Goal: Task Accomplishment & Management: Manage account settings

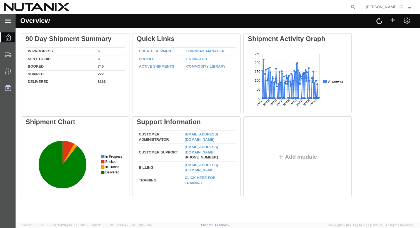
click at [6, 22] on icon at bounding box center [8, 21] width 6 height 4
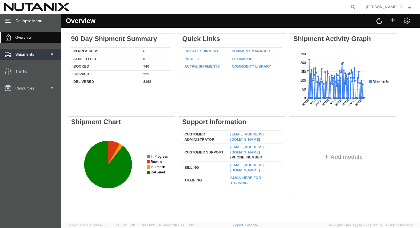
click at [13, 56] on div at bounding box center [8, 54] width 16 height 11
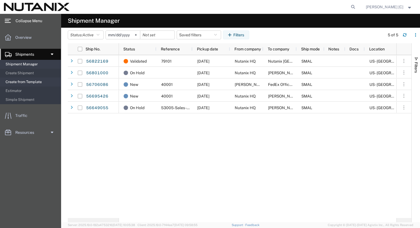
click at [17, 82] on span "Create from Template" at bounding box center [31, 82] width 51 height 11
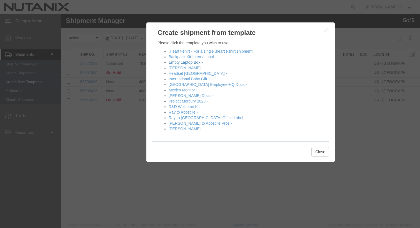
click at [189, 62] on link "Empty Laptop Box -" at bounding box center [186, 62] width 34 height 4
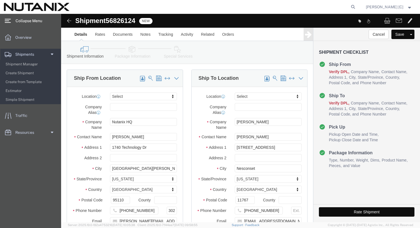
select select
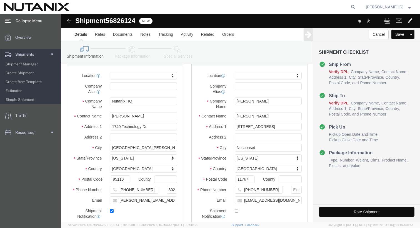
scroll to position [7, 0]
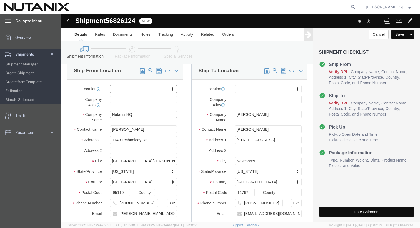
click input "Nutanix HQ"
click input "Stephanie Guadron"
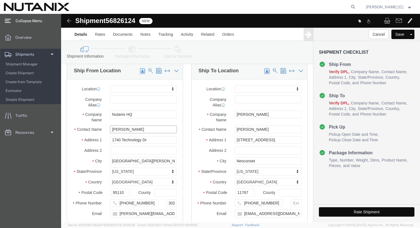
drag, startPoint x: 62, startPoint y: 113, endPoint x: 62, endPoint y: 110, distance: 3.3
click div "Location My Profile Location AE - Dubai City AU - Australia DE - Munchen DE - O…"
click input "Stephanie Guadron"
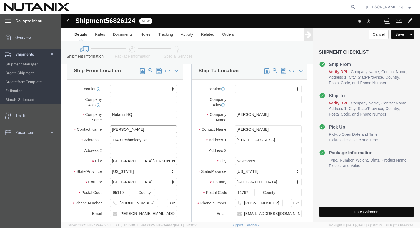
click input "Stephanie Guadron"
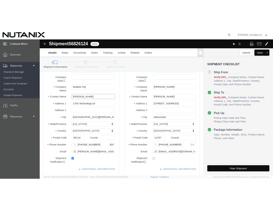
scroll to position [38, 0]
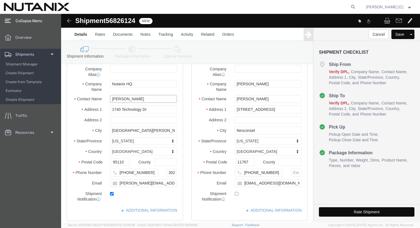
type input "Brayan Lopez"
click input "707-686-9785"
type input "4085999706"
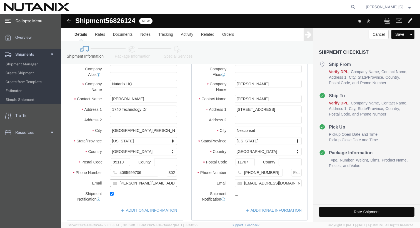
click input "stephanie.guadron@nutanix.com"
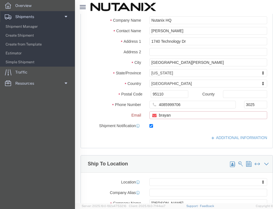
scroll to position [141, 0]
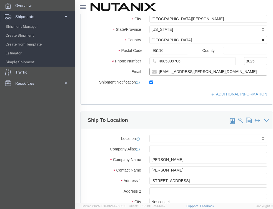
type input "brayan.lopez@nutanix.com"
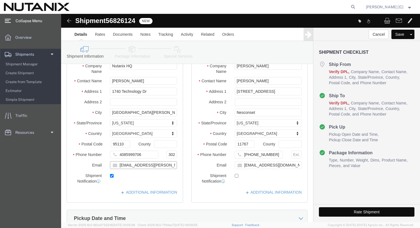
scroll to position [0, 0]
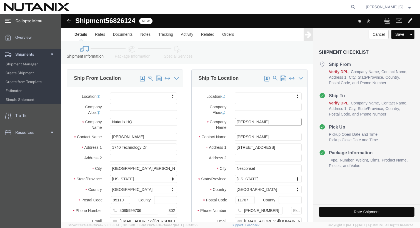
click input "John Wukovits III"
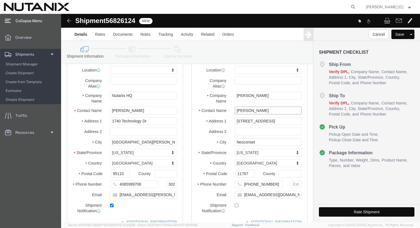
click input "John Wukovits III"
click input "Austin Larson"
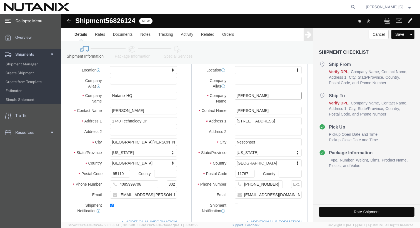
type input "N"
type input "a"
type input "Austin Larson"
click input "John Wukovits III"
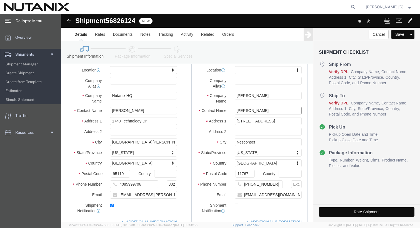
click input "John Wukovits III"
type input "Austin Larson"
click input "29 Nesconset Ave"
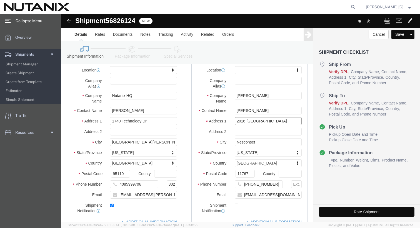
type input "2016 2nd street NW"
select select
click input "text"
type input "Unit 2"
click input "Nesconset"
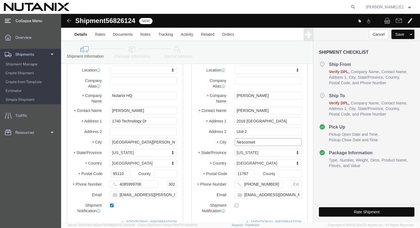
click input "Nesconset"
type input "washington"
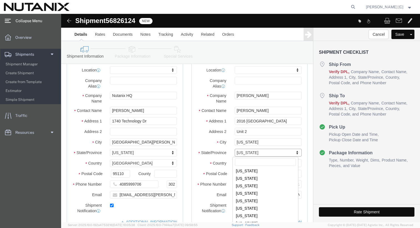
scroll to position [75, 0]
select select
select select "DC"
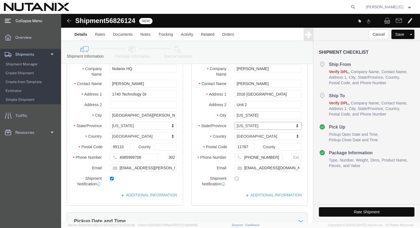
scroll to position [54, 0]
click input "11767"
type input "20001"
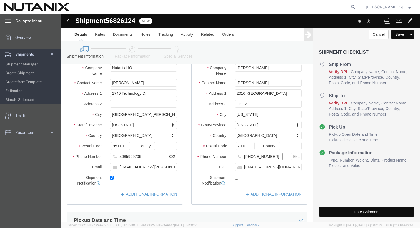
select select
click input "(917) 838-5376"
type input "4014877113"
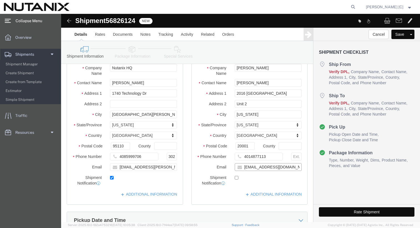
click input "jawukie3@gmail.com"
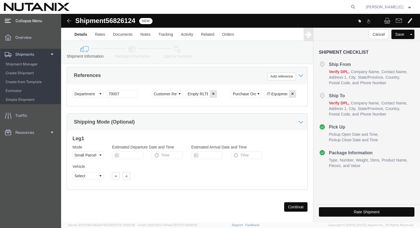
scroll to position [323, 0]
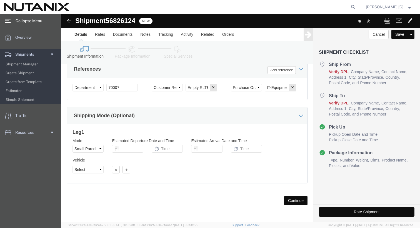
type input "austin.larson@nutanix.com"
checkbox input "true"
click select "Select Account Type Activity ID Airline Appointment Number ASN Batch Request # …"
click input "70007"
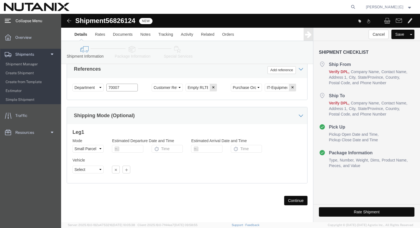
click input "70007"
type input "79101"
click div "Shipping Mode (Optional)"
click button "Continue"
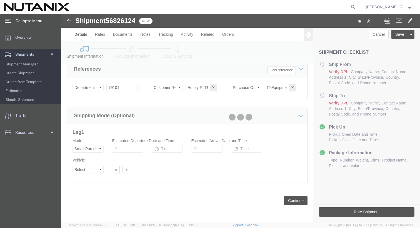
scroll to position [19, 0]
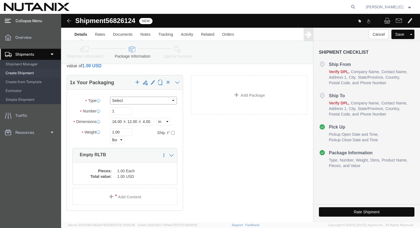
click select "Select Envelope Large Box Medium Box PAK Rack Small Box Tube Your Packaging"
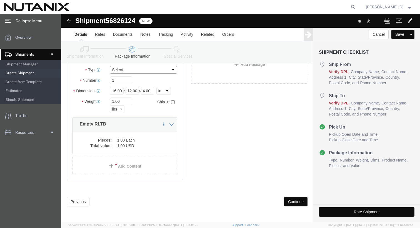
scroll to position [51, 0]
click button "Continue"
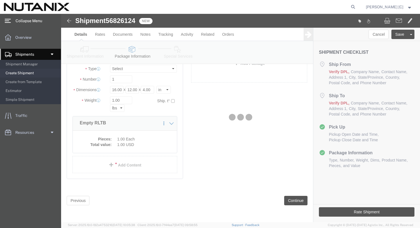
select select
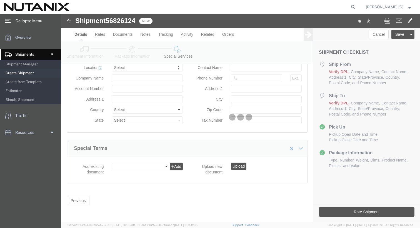
select select "COSTCENTER"
select select "59656"
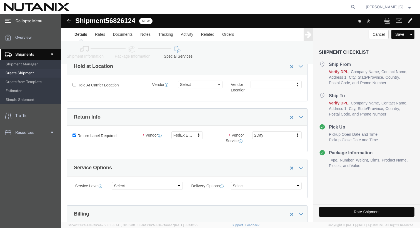
scroll to position [111, 0]
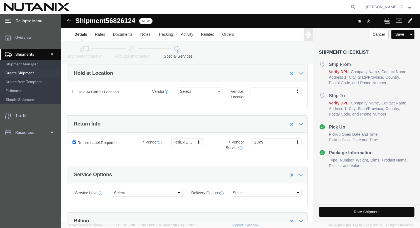
click label "Return Label Required"
click input "Return Label Required"
checkbox input "false"
select select
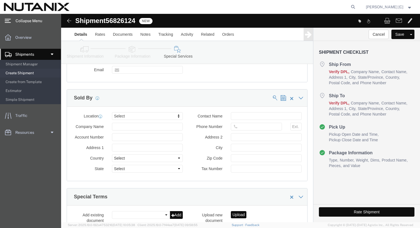
scroll to position [581, 0]
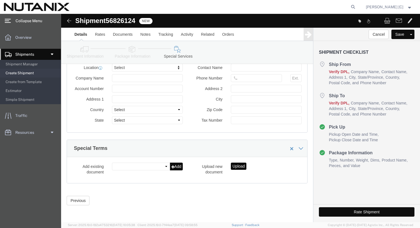
click at [400, 7] on span "[PERSON_NAME] [C]" at bounding box center [384, 7] width 37 height 6
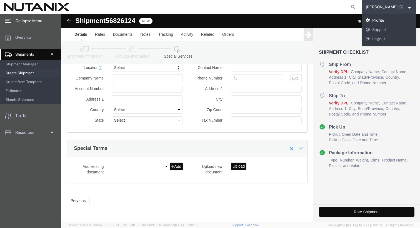
click at [389, 20] on link "Profile" at bounding box center [388, 20] width 55 height 9
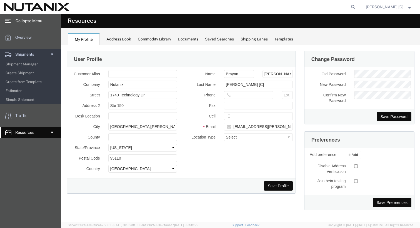
click at [184, 37] on div "Documents" at bounding box center [188, 39] width 21 height 6
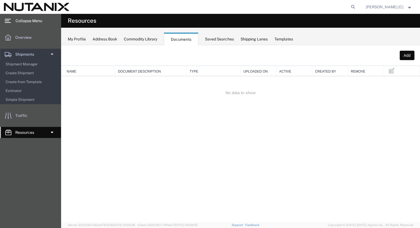
click at [90, 39] on div "My Profile Address Book Commodity Library Documents Saved Searches Shipping Lan…" at bounding box center [240, 36] width 359 height 17
click at [82, 39] on div "My Profile" at bounding box center [77, 39] width 18 height 6
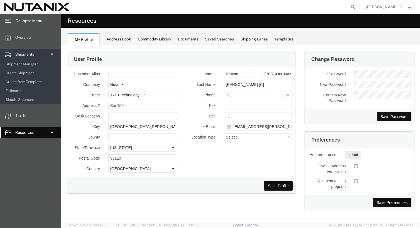
click at [348, 155] on icon "button" at bounding box center [350, 155] width 4 height 4
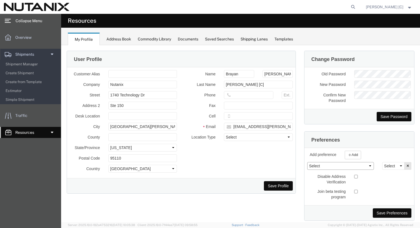
click at [330, 166] on select "Select AIR Default Dimensions UOM Code AIR Default Weight UOM Code AIR Label Pr…" at bounding box center [340, 166] width 67 height 8
select select "LTLPRINTMODE"
click at [307, 162] on select "Select AIR Default Dimensions UOM Code AIR Default Weight UOM Code AIR Label Pr…" at bounding box center [340, 166] width 67 height 8
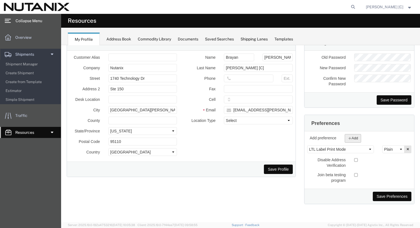
click at [352, 139] on button "Add" at bounding box center [353, 138] width 16 height 9
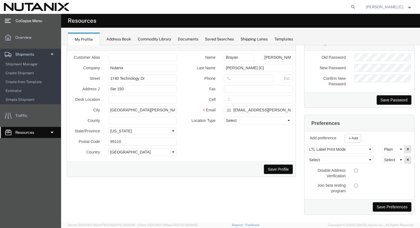
click at [350, 167] on div at bounding box center [383, 170] width 66 height 7
click at [393, 149] on select "Plain Thermal" at bounding box center [393, 150] width 22 height 8
select select "Thermal"
click at [382, 146] on select "Plain Thermal" at bounding box center [393, 150] width 22 height 8
click at [351, 159] on select "Select AIR Default Dimensions UOM Code AIR Default Weight UOM Code AIR Label Pr…" at bounding box center [340, 160] width 67 height 8
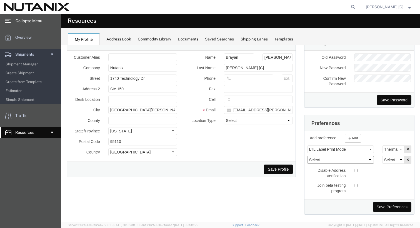
select select "SMALPRINTMODE"
click at [307, 156] on select "Select AIR Default Dimensions UOM Code AIR Default Weight UOM Code AIR Label Pr…" at bounding box center [340, 160] width 67 height 8
click at [386, 157] on select "Plain Thermal" at bounding box center [393, 160] width 22 height 8
select select "Thermal"
click at [382, 156] on select "Plain Thermal" at bounding box center [393, 160] width 22 height 8
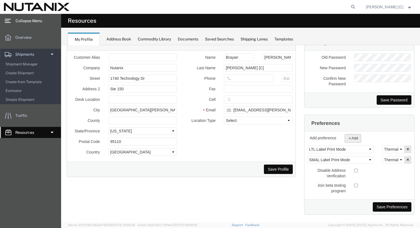
click at [353, 139] on button "Add" at bounding box center [353, 138] width 16 height 9
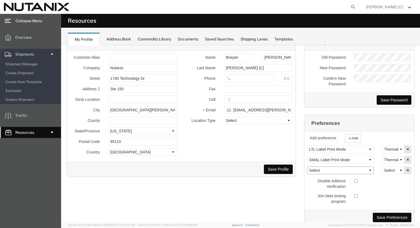
click at [344, 172] on select "Select AIR Default Dimensions UOM Code AIR Default Weight UOM Code AIR Label Pr…" at bounding box center [340, 171] width 67 height 8
select select "OCNPRINTMODE"
click at [307, 167] on select "Select AIR Default Dimensions UOM Code AIR Default Weight UOM Code AIR Label Pr…" at bounding box center [340, 171] width 67 height 8
click at [382, 175] on div "Select AIR Default Dimensions UOM Code AIR Default Weight UOM Code AIR Label Pr…" at bounding box center [359, 171] width 110 height 79
click at [385, 173] on select "Plain Thermal" at bounding box center [393, 171] width 22 height 8
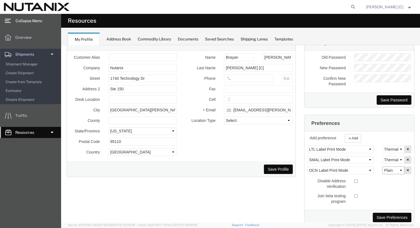
select select "Thermal"
click at [382, 167] on select "Plain Thermal" at bounding box center [393, 171] width 22 height 8
click at [349, 137] on icon "button" at bounding box center [350, 138] width 4 height 4
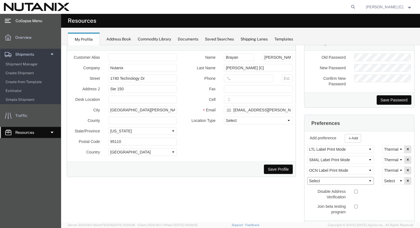
click at [330, 183] on select "Select AIR Default Dimensions UOM Code AIR Default Weight UOM Code AIR Label Pr…" at bounding box center [340, 181] width 67 height 8
select select "AIRPRINTMODE"
click at [307, 177] on select "Select AIR Default Dimensions UOM Code AIR Default Weight UOM Code AIR Label Pr…" at bounding box center [340, 181] width 67 height 8
click at [382, 182] on select "Plain Thermal" at bounding box center [393, 181] width 22 height 8
select select "Thermal"
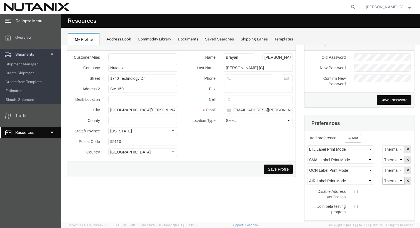
click at [382, 177] on select "Plain Thermal" at bounding box center [393, 181] width 22 height 8
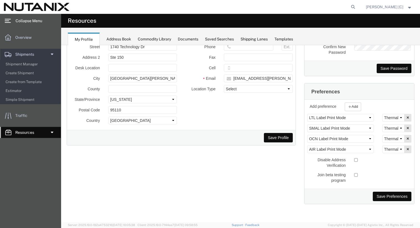
click at [383, 197] on button "Save Preferences" at bounding box center [392, 196] width 39 height 9
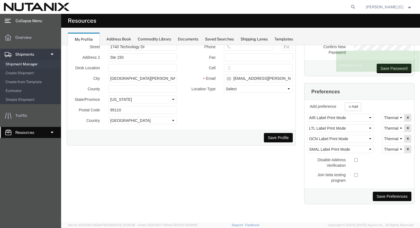
click at [32, 63] on span "Shipment Manager" at bounding box center [31, 64] width 51 height 11
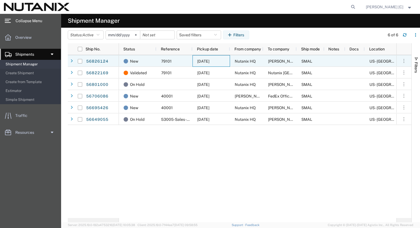
click at [209, 61] on span "09/15/2025" at bounding box center [203, 61] width 12 height 4
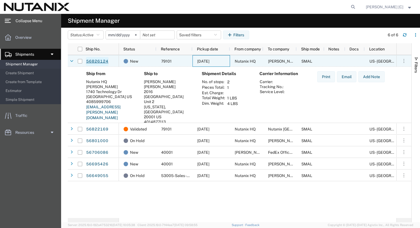
click at [99, 60] on link "56826124" at bounding box center [97, 61] width 23 height 9
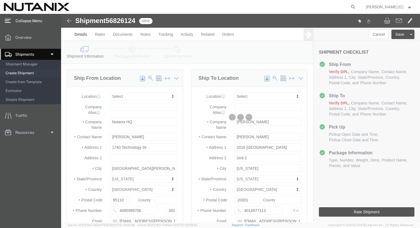
select select
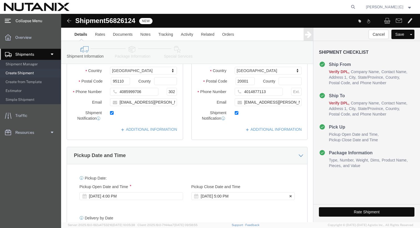
scroll to position [123, 0]
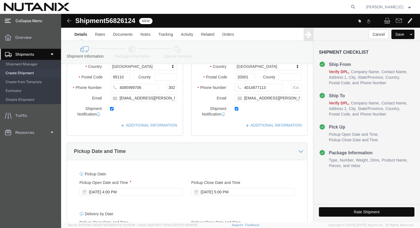
click button "Rate Shipment"
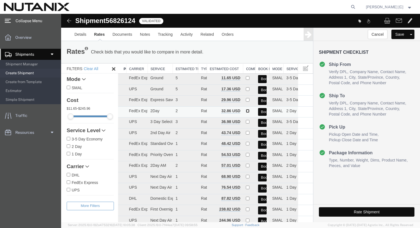
click at [246, 112] on input "checkbox" at bounding box center [248, 111] width 4 height 4
checkbox input "true"
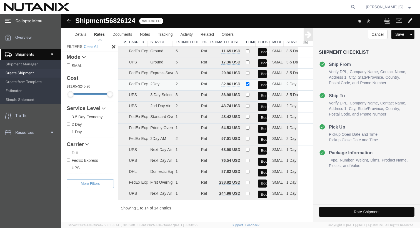
click at [259, 85] on button "Book" at bounding box center [262, 85] width 9 height 8
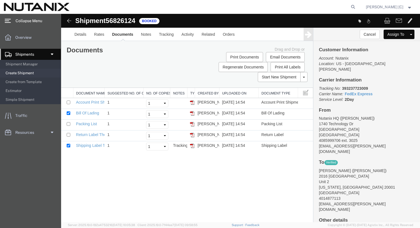
scroll to position [0, 0]
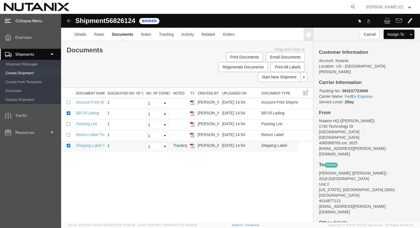
click at [191, 144] on img at bounding box center [192, 146] width 4 height 4
click at [393, 44] on link "Clone Shipment" at bounding box center [390, 43] width 48 height 8
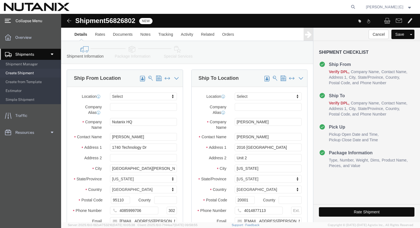
click span
type input "Austin Larson"
type input "2016 2nd street NW"
type input "Unit 2"
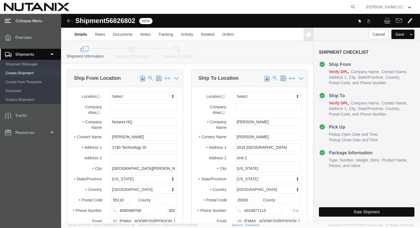
type input "washington"
select select "DC"
type input "20001"
type input "4014877113"
type input "austin.larson@nutanix.com"
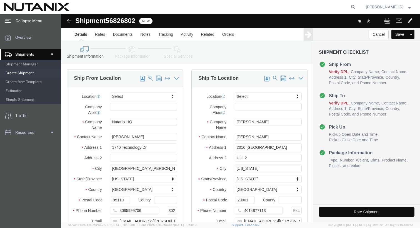
type input "Nutanix HQ"
type input "Brayan Lopez"
type input "1740 Technology Dr"
type input "San Jose"
select select "CA"
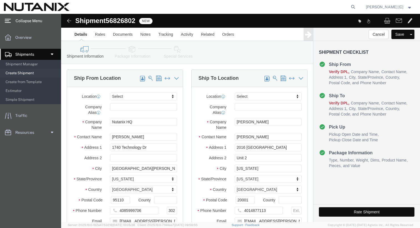
type input "95110"
type input "4085999706"
type input "3025"
type input "brayan.lopez@nutanix.com"
click input "1740 Technology Dr"
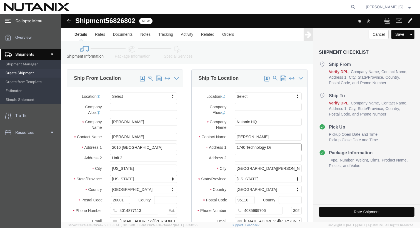
click input "1740 Technology Dr"
click input "Brayan Lopez"
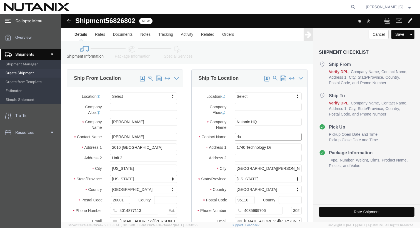
type input "d"
type input "j"
type input "J"
click input "Nutanix HQ"
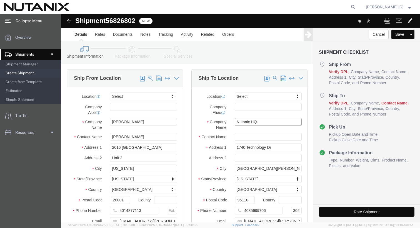
click input "Nutanix HQ"
type input "J"
type input "B"
type input "D"
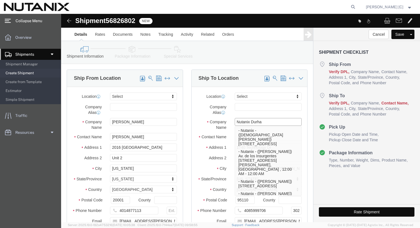
type input "Nutanix Durham"
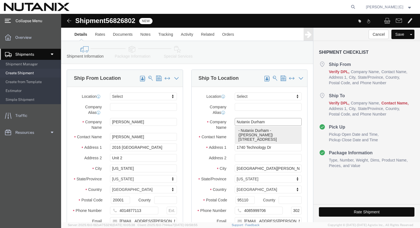
click p "- Nutanix Durham - (Caroline Parrish) 701 W Main St, Ste 700, Durham, NC, 27701…"
type input "Caroline Parrish"
type input "701 W Main St"
type input "Ste 700"
type input "Durham"
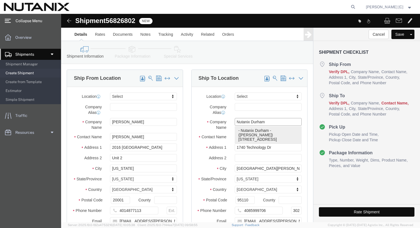
type input "27701"
type input "919-656-6871"
type input "caroline@nutanix.com"
select select "NC"
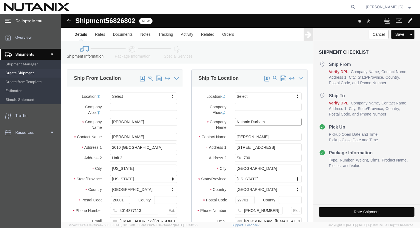
type input "Nutanix Durham"
click input "Caroline Parrish"
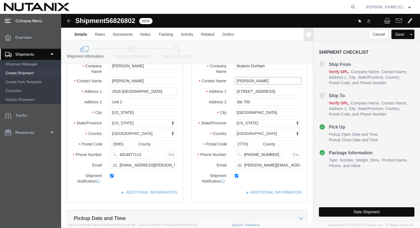
scroll to position [56, 0]
type input "Joseph Walden"
click input "919-656-6871"
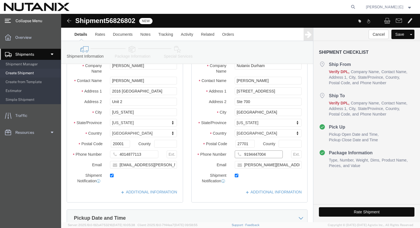
type input "9194447004"
click input "caroline@nutanix.com"
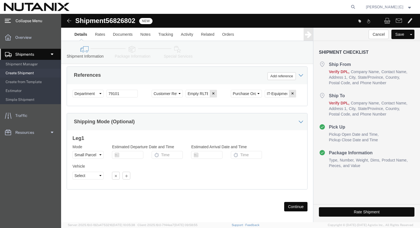
scroll to position [323, 0]
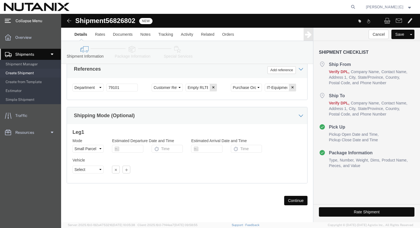
type input "joesph.walden@nutanix.com"
click input "79101"
click icon "button"
click button "Continue"
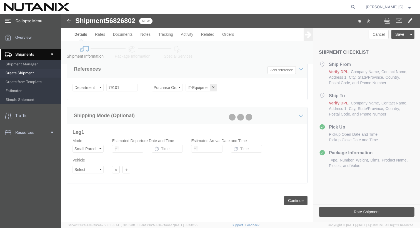
scroll to position [19, 0]
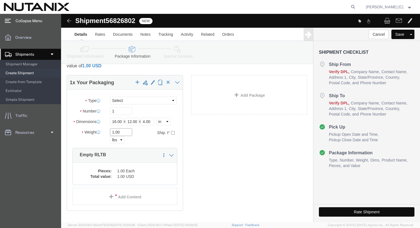
click input "1.00"
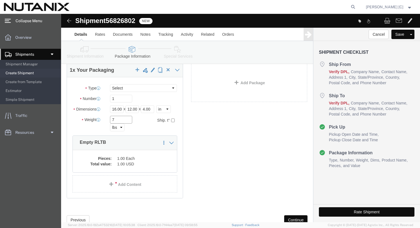
scroll to position [31, 0]
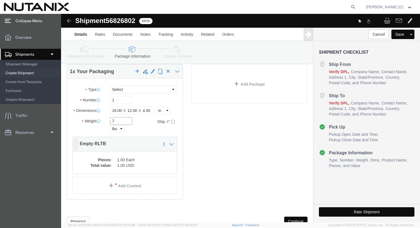
type input "7"
click dd "1.00 Each"
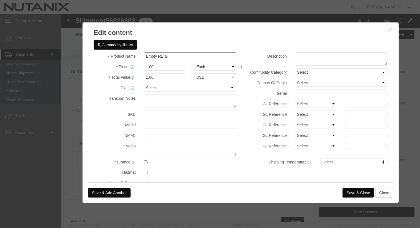
click input "Empty RLTB"
type input "Laptop return"
click input "1.00"
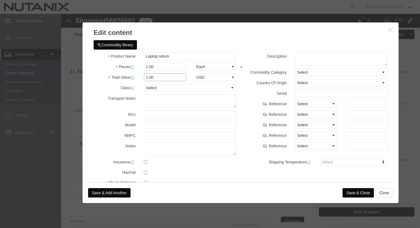
click input "1.00"
type input "1000"
click button "Save & Close"
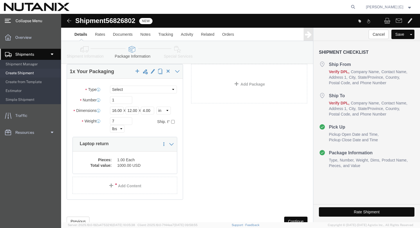
scroll to position [51, 0]
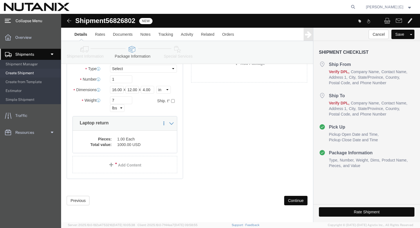
click button "Continue"
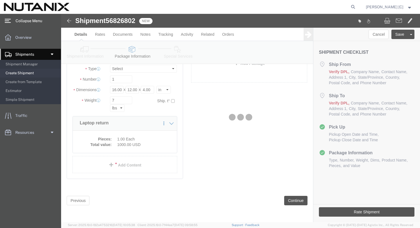
select select
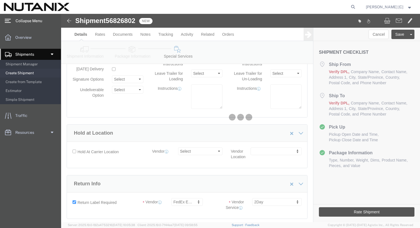
scroll to position [581, 0]
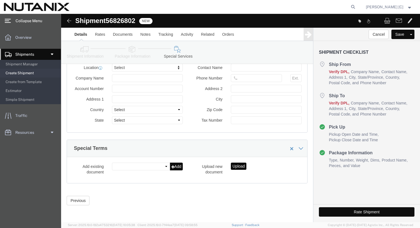
select select "COSTCENTER"
select select "59656"
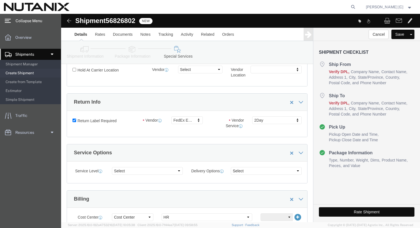
scroll to position [132, 0]
click label "Return Label Required"
click input "Return Label Required"
checkbox input "false"
select select
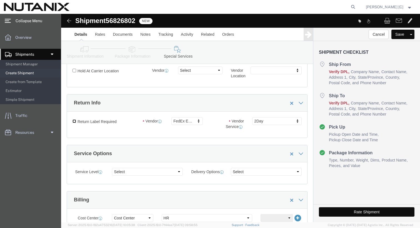
select select
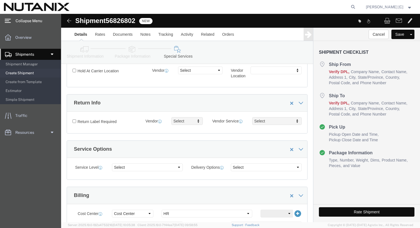
click label "Return Label Required"
click input "Return Label Required"
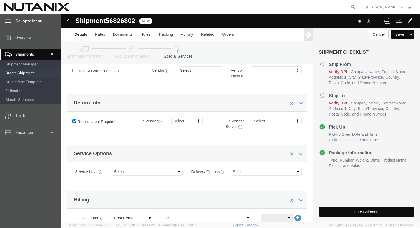
click label "Return Label Required"
click input "Return Label Required"
checkbox input "false"
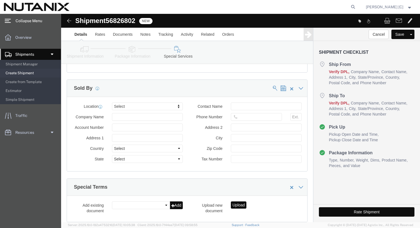
scroll to position [581, 0]
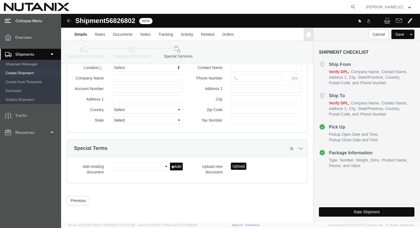
click button "Rate Shipment"
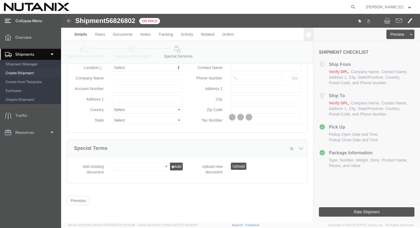
scroll to position [27, 0]
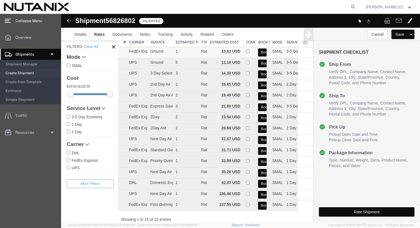
click at [246, 54] on td at bounding box center [249, 52] width 12 height 11
click at [246, 51] on input "checkbox" at bounding box center [248, 52] width 4 height 4
click at [246, 52] on input "checkbox" at bounding box center [248, 52] width 4 height 4
checkbox input "false"
click at [258, 52] on button "Book" at bounding box center [262, 53] width 9 height 8
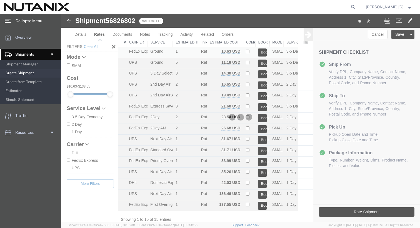
scroll to position [0, 0]
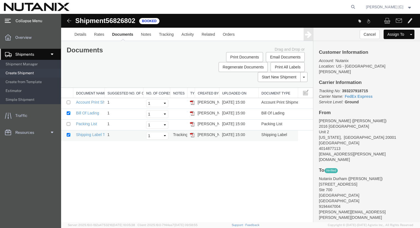
click at [194, 135] on img at bounding box center [192, 135] width 4 height 4
click at [403, 36] on button "Assign To" at bounding box center [395, 34] width 24 height 9
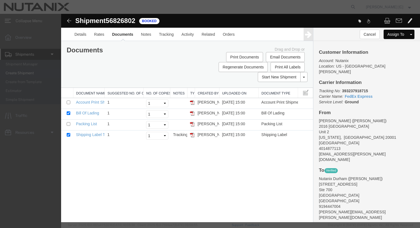
select select
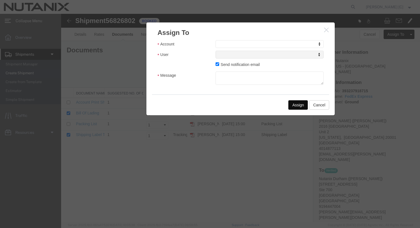
click at [326, 32] on icon "button" at bounding box center [326, 29] width 4 height 5
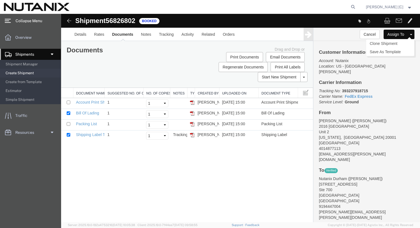
click at [411, 34] on span at bounding box center [411, 34] width 2 height 1
click at [394, 44] on link "Clone Shipment" at bounding box center [390, 43] width 48 height 8
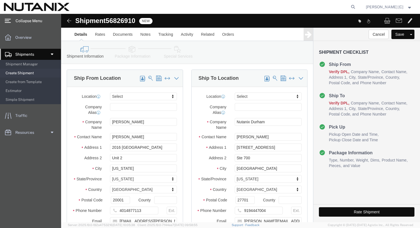
click span
type input "Nutanix Durham"
type input "Joseph Walden"
type input "701 W Main St"
type input "Ste 700"
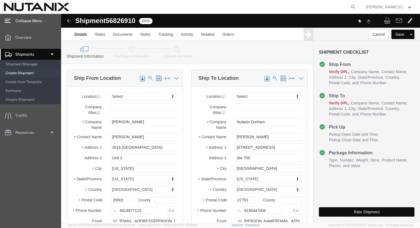
type input "Durham"
select select "NC"
type input "27701"
type input "9194447004"
type input "joesph.walden@nutanix.com"
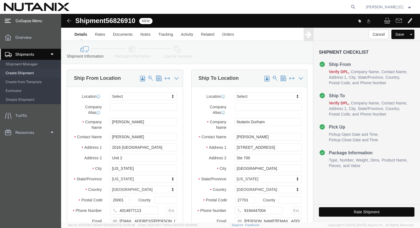
type input "Austin Larson"
type input "2016 2nd street NW"
type input "Unit 2"
type input "washington"
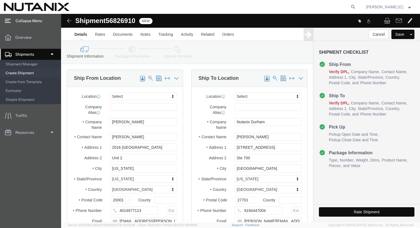
select select "DC"
type input "20001"
type input "4014877113"
type input "austin.larson@nutanix.com"
click input "Nutanix Durham"
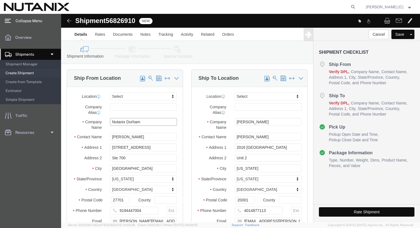
click input "Nutanix Durham"
type input "Brayan Lopez"
click input "Joseph Walden"
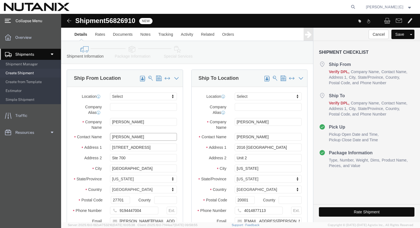
click input "Joseph Walden"
type input "Brayan Lopez"
click input "Brayan Lopez"
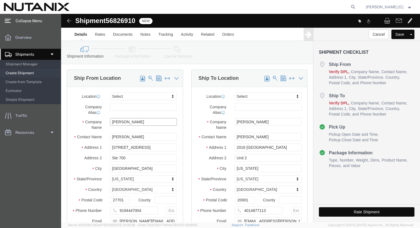
click input "Brayan Lopez"
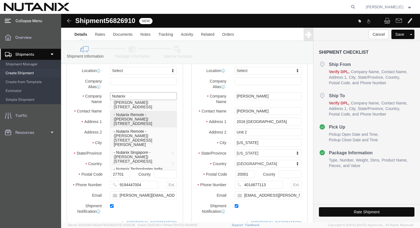
scroll to position [169, 0]
click input "Nutanix"
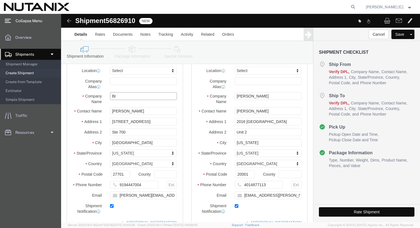
type input "B"
type input "u"
type input "Nsdt"
click input "Brayan Lopez"
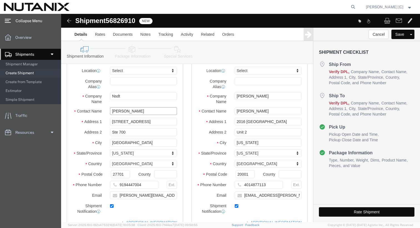
click input "Brayan Lopez"
type input "steph"
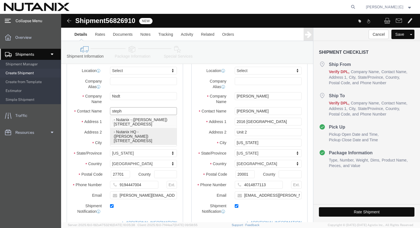
click p "- Nutanix HQ - (Stephanie Guadron) 1740 Technology Dr, San Jose, CA, 95110, US"
type input "Nutanix HQ"
type input "Stephanie Guadron"
type input "1740 Technology Dr"
type input "San Jose"
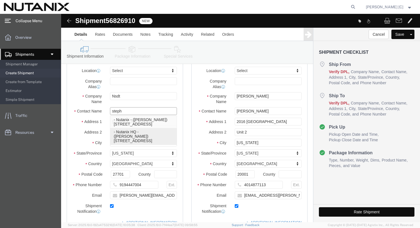
type input "95110"
type input "707-686-9785"
type input "3025"
type input "stephanie.guadron@nutanix.com"
select select "CA"
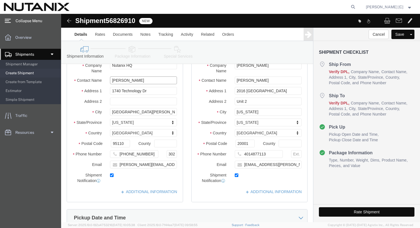
scroll to position [53, 0]
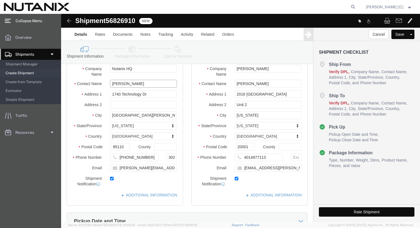
click input "Stephanie Guadron"
type input "Brayan Lopez"
click input "707-686-9785"
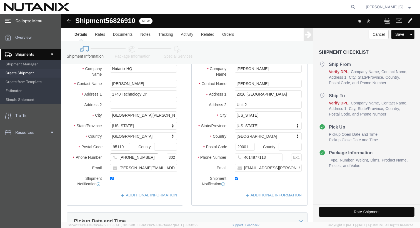
click input "707-686-9785"
type input "4085999706"
click input "3025"
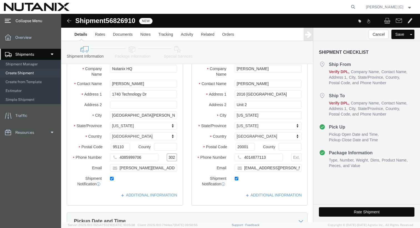
click input "3025"
click input "stephanie.guadron@nutanix.com"
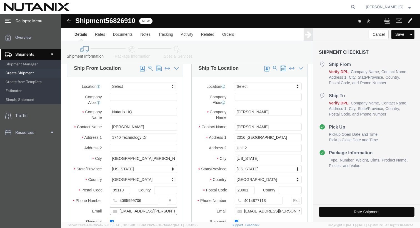
scroll to position [0, 0]
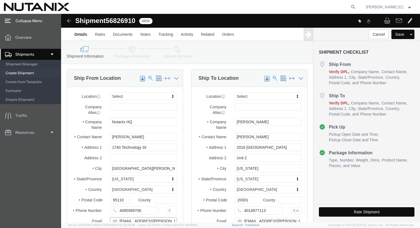
type input "brayan.lopez@nutanix.com"
click div "Company Name Austin Larson"
click input "Austin Larson"
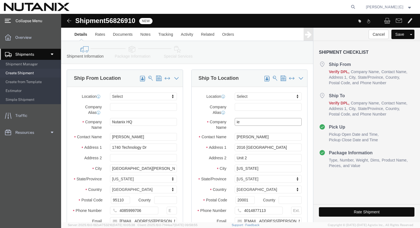
type input "i"
type input "Viet Hwang"
click input "Austin Larson"
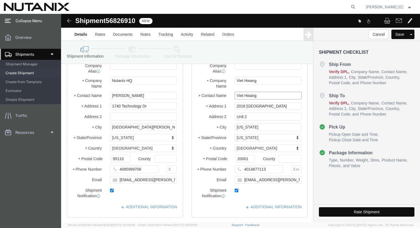
scroll to position [42, 0]
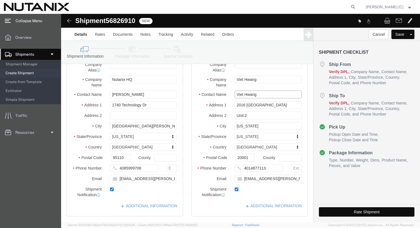
type input "Viet Hwang"
click input "2016 2nd street NW"
type input "1406 Thayer"
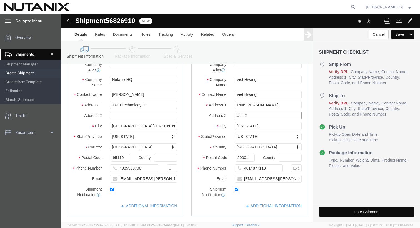
click input "Unit 2"
type input "\"
click input "washington"
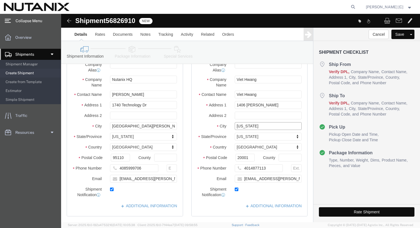
click input "washington"
type input "Los Angeles"
click input "Viet Hwang"
click input "1406 Thayer"
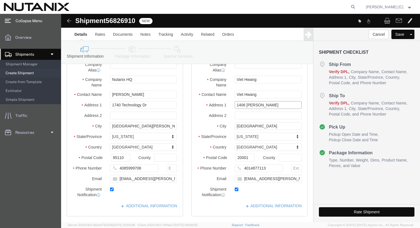
click input "1406 Thayer"
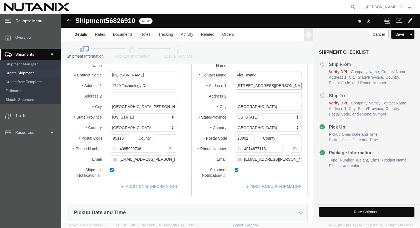
type input "1406 Thayer Ave"
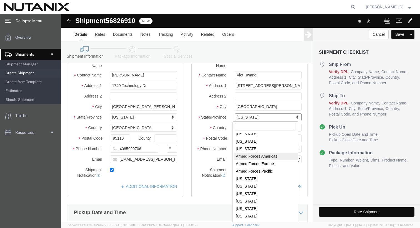
scroll to position [18, 0]
select select "CA"
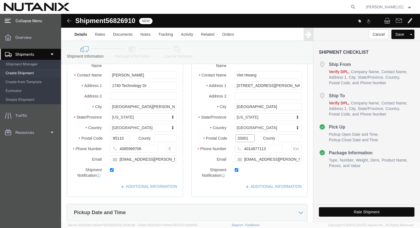
click input "20001"
type input "90024"
click input "4014877113"
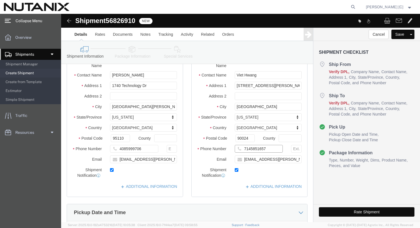
type input "7145851657"
click input "austin.larson@nutanix.com"
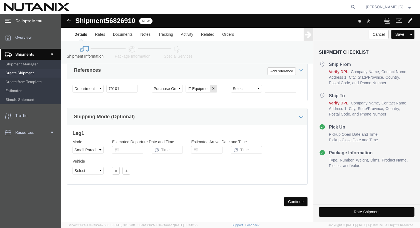
scroll to position [321, 0]
type input "viet.hwang@nutnanix.com"
click select "Select Account Type Activity ID Airline Appointment Number ASN Batch Request # …"
select select "PURCHORD"
click select "Select Account Type Activity ID Airline Appointment Number ASN Batch Request # …"
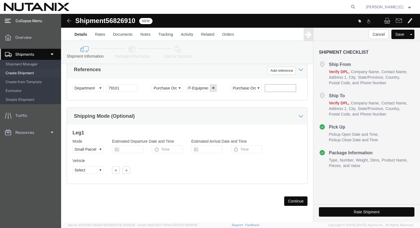
click input "text"
type input "e"
type input "Empty Laptop Box"
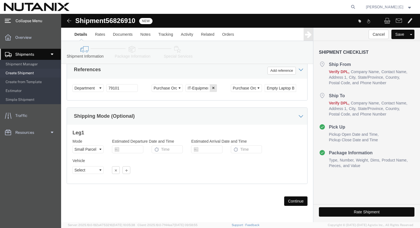
click button "Continue"
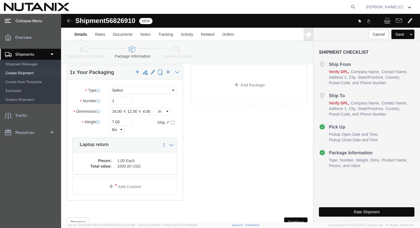
scroll to position [28, 0]
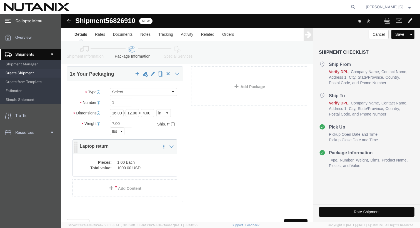
click div "Pieces: 1.00 Each Total value: 1000.00 USD"
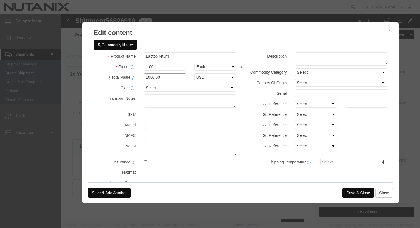
click input "1000.00"
type input "1.00"
click div "Commodity library"
click input "Laptop return"
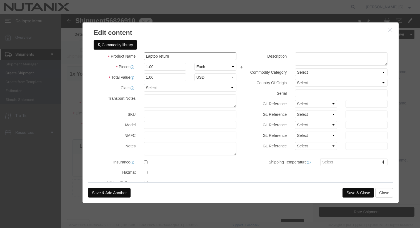
click input "Laptop return"
type input "Laptop return box"
click div "Save & Add Another Save & Close Close"
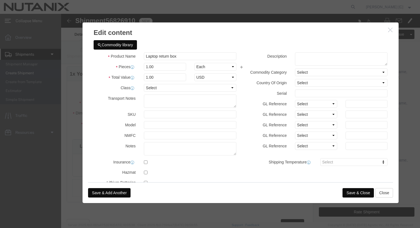
click button "Save & Close"
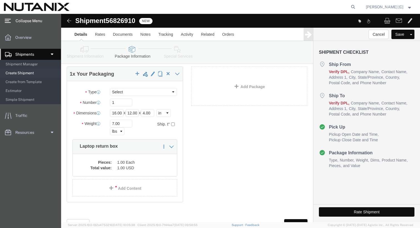
click div "Package Type Select Envelope Large Box Medium Box PAK Rack Small Box Tube Your …"
click input "7.00"
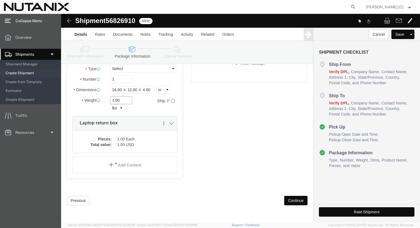
type input "1.00"
click button "Continue"
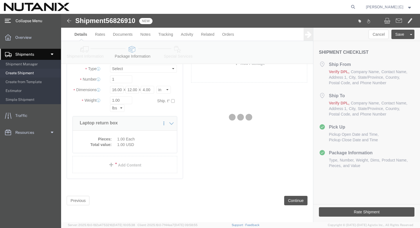
select select
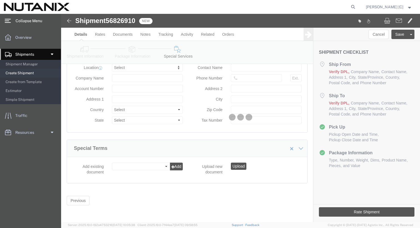
select select "COSTCENTER"
select select "59656"
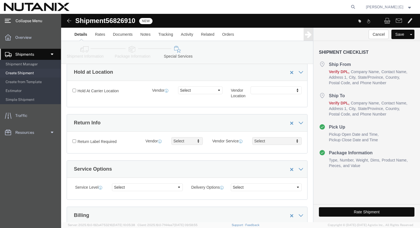
scroll to position [107, 0]
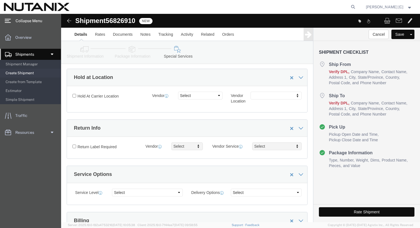
click label "Return Label Required"
click input "Return Label Required"
checkbox input "true"
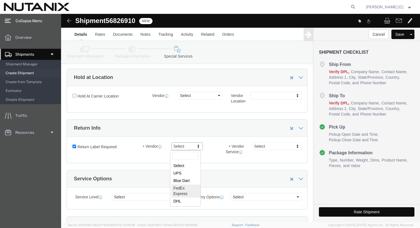
select select "5"
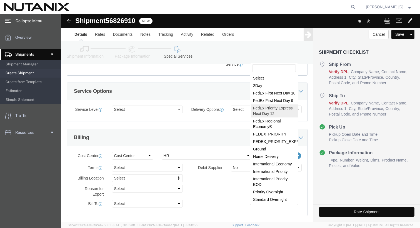
scroll to position [190, 0]
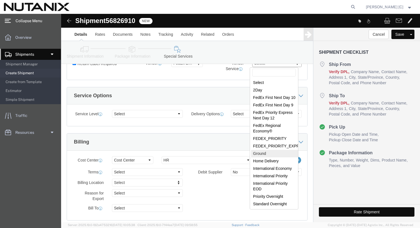
select select "12"
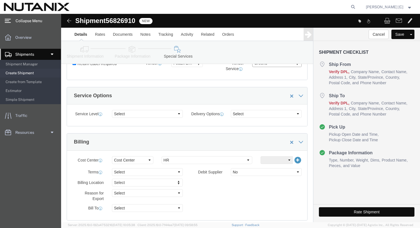
scroll to position [178, 0]
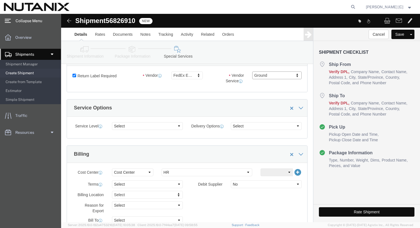
click button "Rate Shipment"
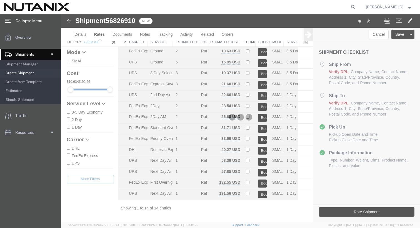
scroll to position [16, 0]
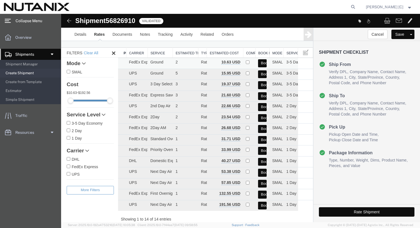
click at [259, 63] on button "Book" at bounding box center [262, 63] width 9 height 8
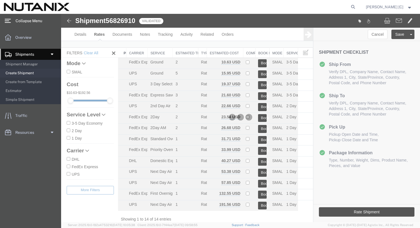
scroll to position [0, 0]
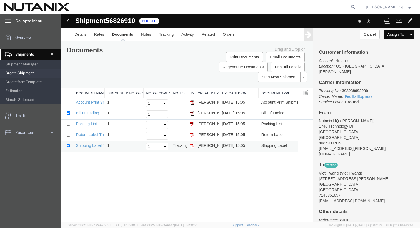
click at [193, 145] on img at bounding box center [192, 146] width 4 height 4
click at [192, 114] on img at bounding box center [192, 113] width 4 height 4
click at [192, 134] on img at bounding box center [192, 135] width 4 height 4
click at [393, 45] on link "Clone Shipment" at bounding box center [390, 43] width 48 height 8
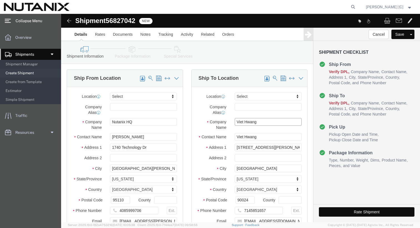
click input "Viet Hwang"
type input "Ritvik Sinha"
click input "Viet Hwang"
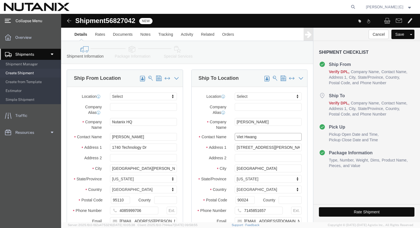
click input "Viet Hwang"
type input "Rivtik Sinha"
click input "1406 Thayer Ave"
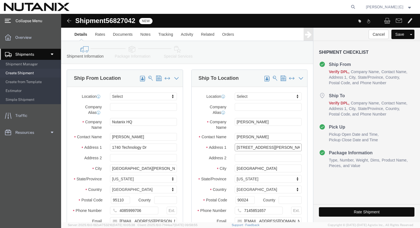
click input "1406 Thayer Ave"
type input "9312 Langwood Drive"
click input "Los Angeles"
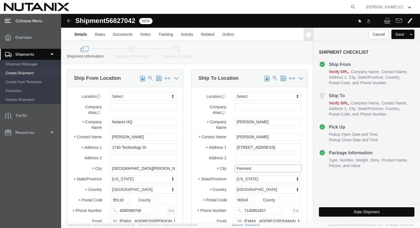
type input "Fremont"
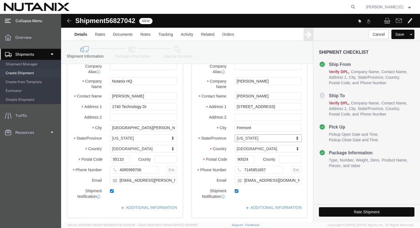
scroll to position [44, 0]
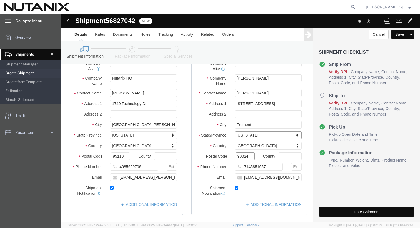
click input "90024"
type input "94539"
click input "viet.hwang@nutnanix.com"
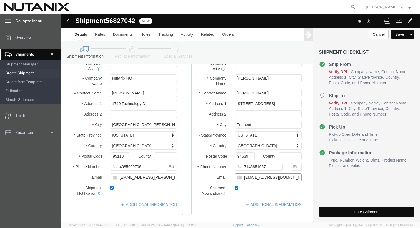
click input "viet.hwang@nutnanix.com"
type input "ritvik2sinha@gmail.com"
click input "7145851657"
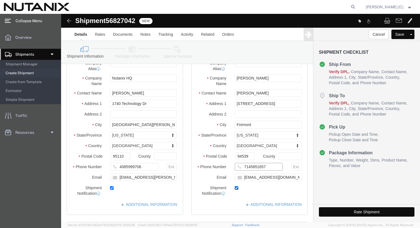
click input "7145851657"
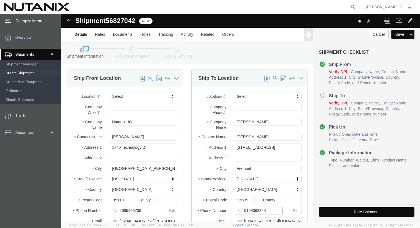
scroll to position [323, 0]
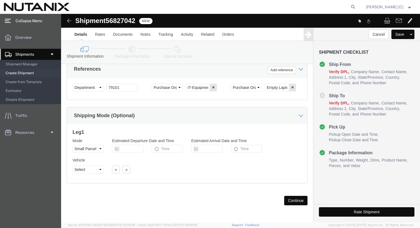
type input "5109363355"
click button "Continue"
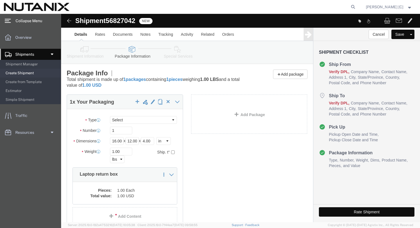
scroll to position [51, 0]
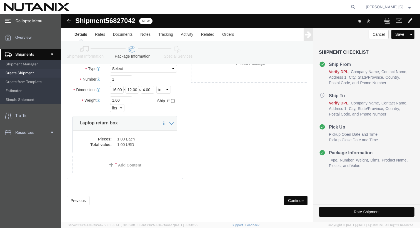
click button "Continue"
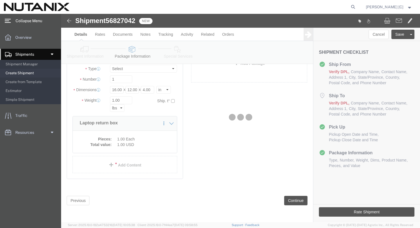
select select
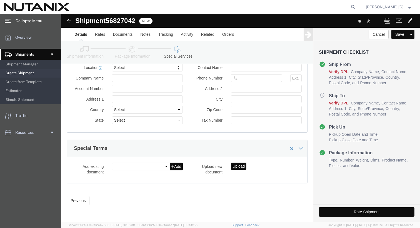
select select "COSTCENTER"
select select "59656"
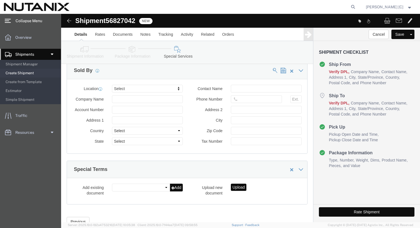
scroll to position [581, 0]
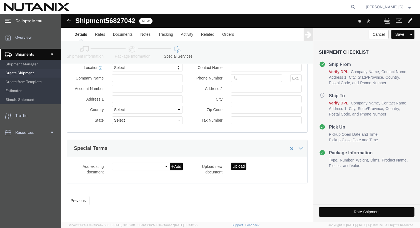
click button "Rate Shipment"
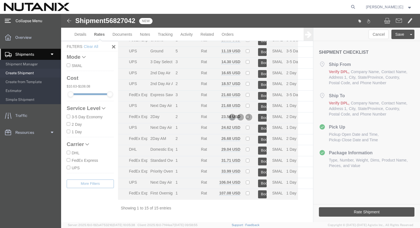
scroll to position [27, 0]
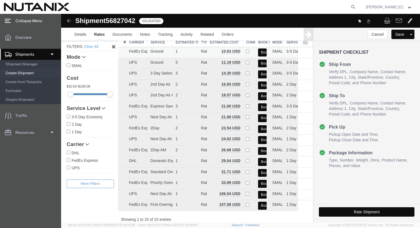
click at [258, 52] on button "Book" at bounding box center [262, 53] width 9 height 8
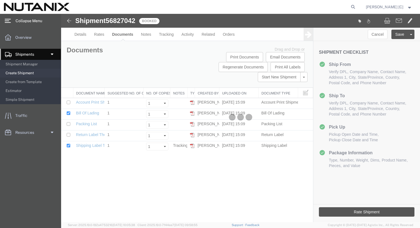
scroll to position [0, 0]
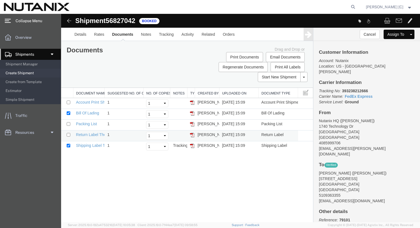
click at [192, 135] on img at bounding box center [192, 135] width 4 height 4
click at [413, 34] on button at bounding box center [411, 34] width 7 height 9
click at [396, 41] on link "Clone Shipment" at bounding box center [390, 43] width 48 height 8
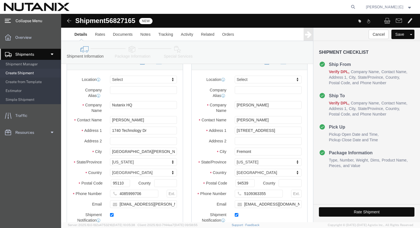
scroll to position [19, 0]
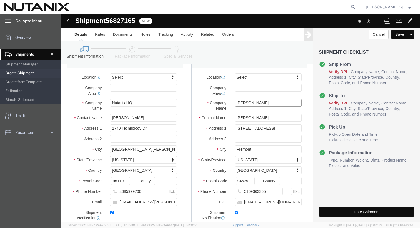
click input "Ritvik Sinha"
type input "D"
type input "c"
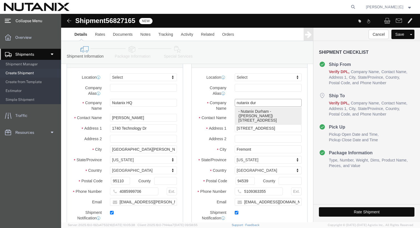
click p "- Nutanix Durham - (Caroline Parrish) 701 W Main St, Ste 700, Durham, NC, 27701…"
type input "Nutanix Durham"
type input "Caroline Parrish"
type input "701 W Main St"
type input "Ste 700"
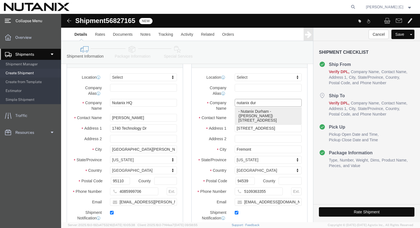
type input "Durham"
type input "27701"
type input "919-656-6871"
type input "caroline@nutanix.com"
select select "NC"
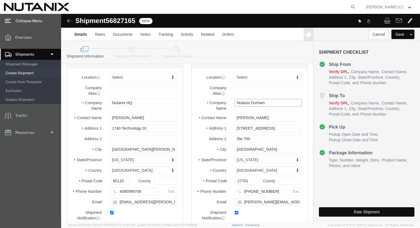
type input "Nutanix Durham"
click input "Caroline Parrish"
type input "Daniel Sullivan"
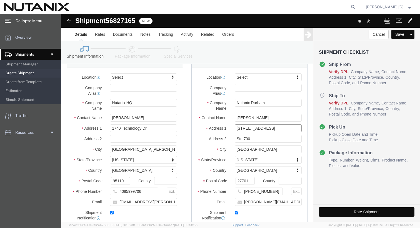
click input "701 W Main St"
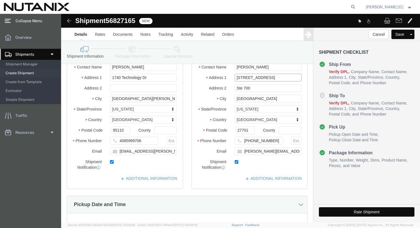
scroll to position [72, 0]
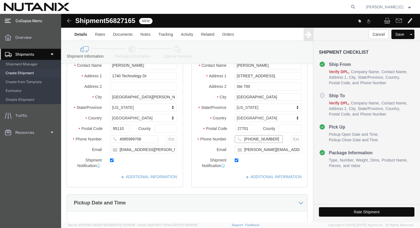
click input "919-656-6871"
type input "9"
type input "8455481569"
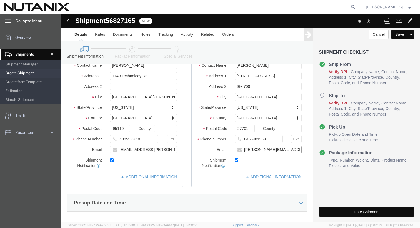
click input "caroline@nutanix.com"
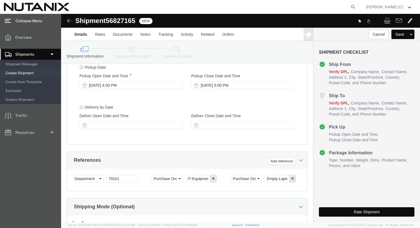
scroll to position [323, 0]
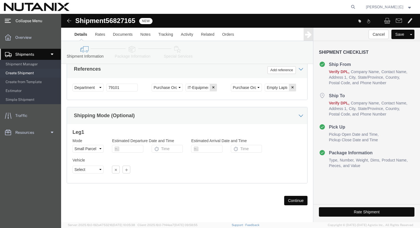
type input "dsully15@gmail.com"
click button "Continue"
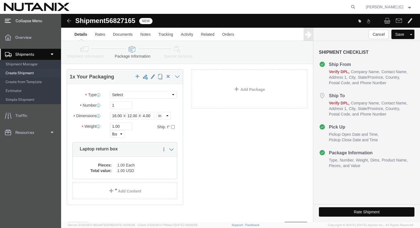
scroll to position [51, 0]
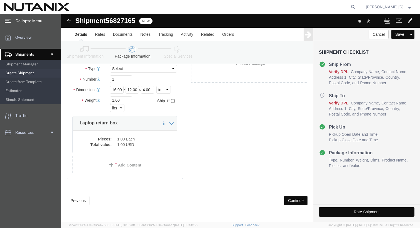
click button "Continue"
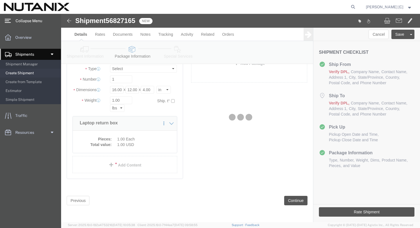
select select
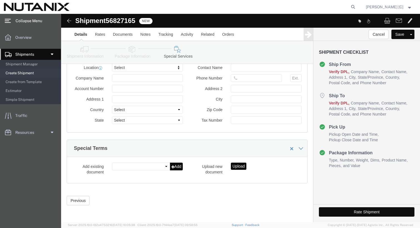
select select "COSTCENTER"
select select "59656"
click button "Previous"
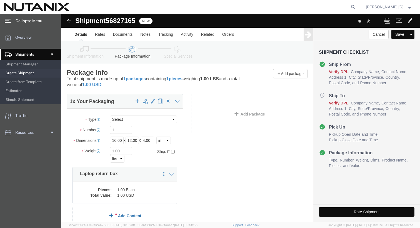
scroll to position [0, 0]
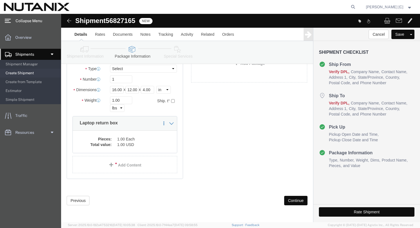
click button "Continue"
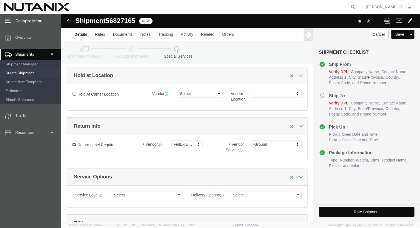
scroll to position [107, 0]
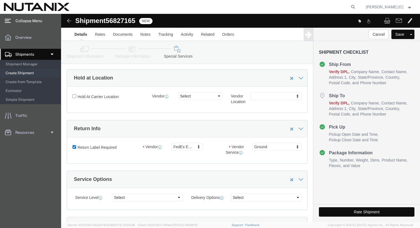
click label "Return Label Required"
click input "Return Label Required"
checkbox input "false"
select select
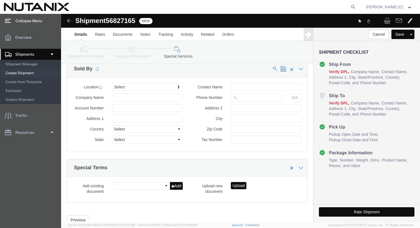
scroll to position [581, 0]
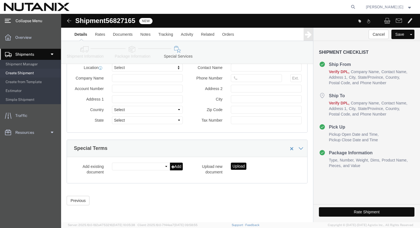
click button "Rate Shipment"
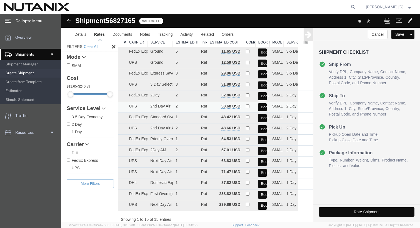
scroll to position [0, 0]
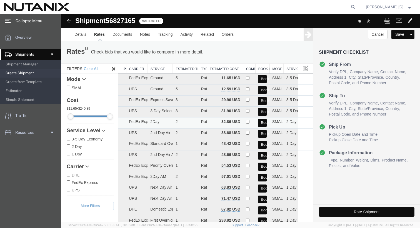
click at [259, 121] on button "Book" at bounding box center [262, 123] width 9 height 8
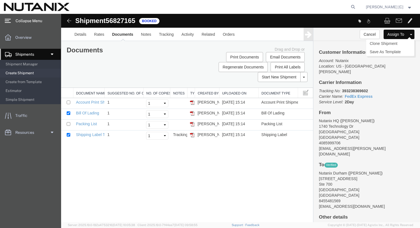
click at [412, 34] on button at bounding box center [411, 34] width 7 height 9
click at [400, 42] on link "Clone Shipment" at bounding box center [390, 43] width 48 height 8
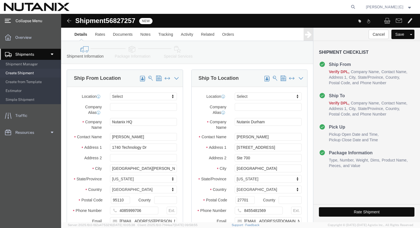
click button
type input "Nutanix Durham"
type input "Daniel Sullivan"
type input "701 W Main St"
type input "Ste 700"
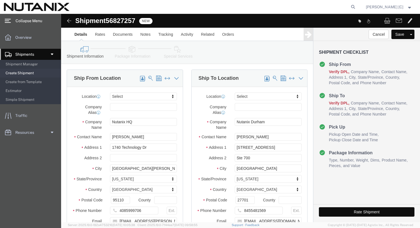
type input "Durham"
click input "Nutanix HQ"
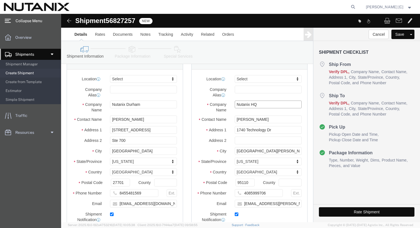
scroll to position [22, 0]
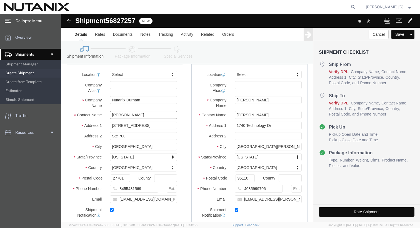
click input "Daniel Sullivan"
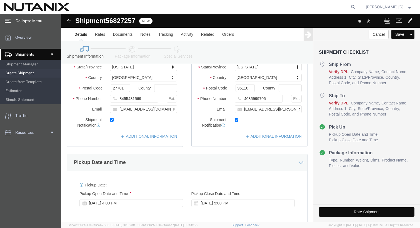
scroll to position [0, 0]
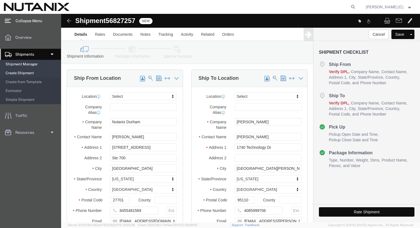
click at [32, 65] on span "Shipment Manager" at bounding box center [31, 64] width 51 height 11
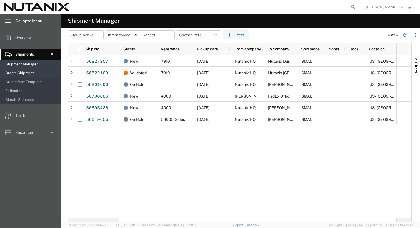
click at [34, 71] on span "Create Shipment" at bounding box center [31, 73] width 51 height 11
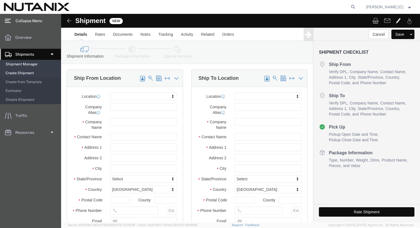
click at [39, 65] on span "Shipment Manager" at bounding box center [31, 64] width 51 height 11
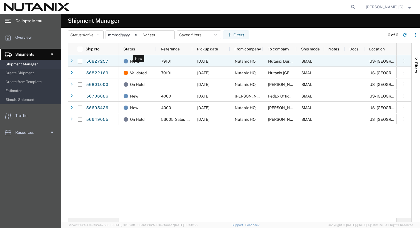
click at [141, 63] on div "New" at bounding box center [139, 62] width 30 height 12
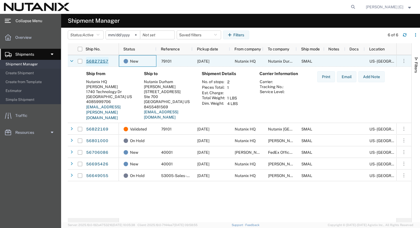
click at [107, 60] on link "56827257" at bounding box center [97, 61] width 23 height 9
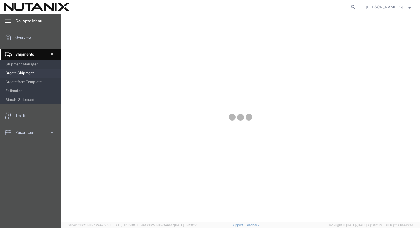
click at [107, 60] on div at bounding box center [240, 118] width 359 height 209
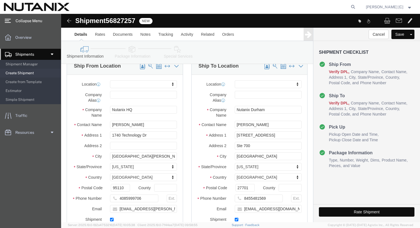
scroll to position [12, 0]
drag, startPoint x: 177, startPoint y: 99, endPoint x: 204, endPoint y: 100, distance: 26.7
click input "Nutanix Durham"
click input "701 W Main St"
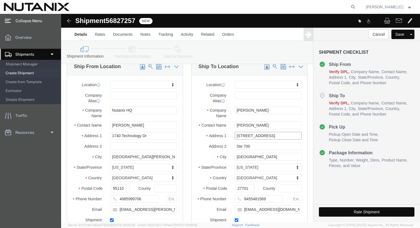
click input "701 W Main St"
click input "Ste 700"
click input "Durham"
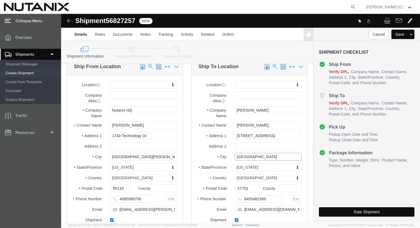
click input "Durham"
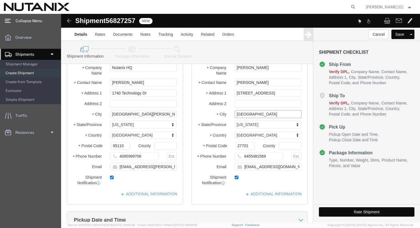
scroll to position [63, 0]
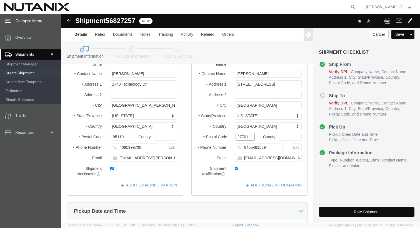
click input "27701"
click input "8455481569"
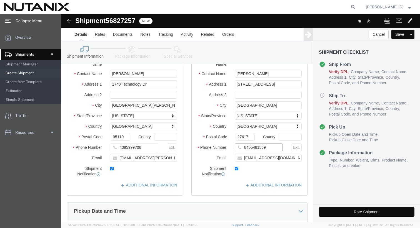
click input "8455481569"
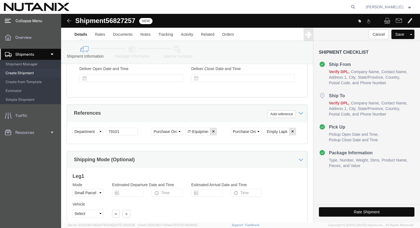
scroll to position [323, 0]
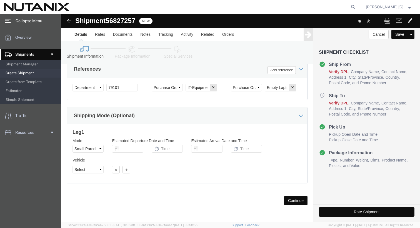
click button "Continue"
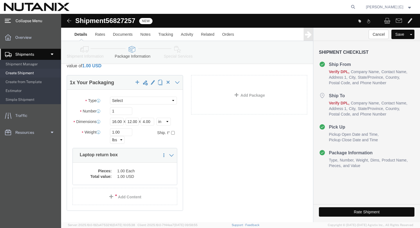
scroll to position [51, 0]
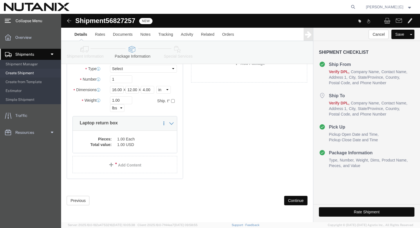
click button "Continue"
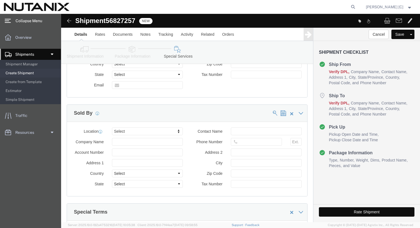
scroll to position [581, 0]
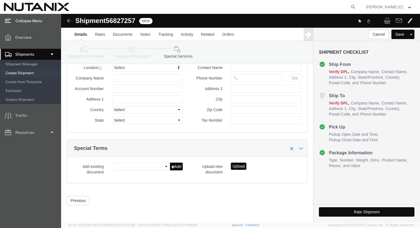
click button "Rate Shipment"
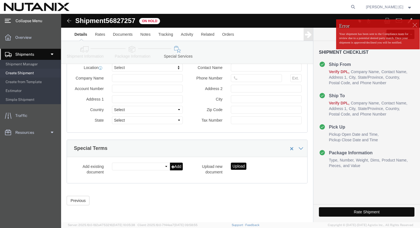
click div "Rate Shipment"
click button "Rate Shipment"
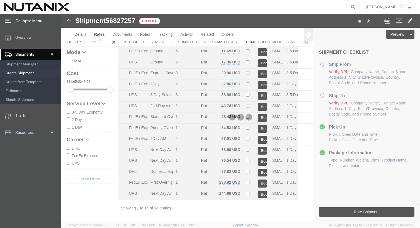
scroll to position [16, 0]
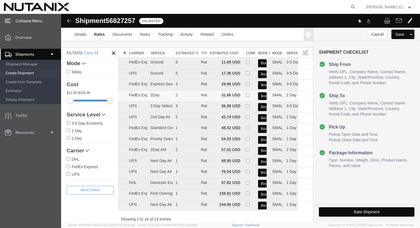
click at [258, 95] on button "Book" at bounding box center [262, 96] width 9 height 8
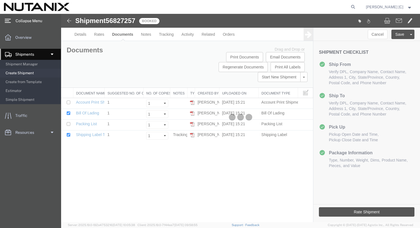
scroll to position [0, 0]
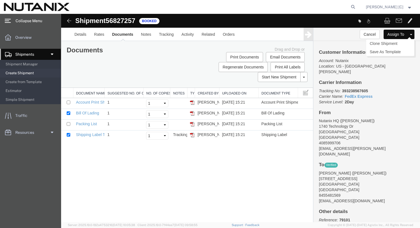
click at [413, 32] on button at bounding box center [411, 34] width 7 height 9
click at [401, 45] on link "Clone Shipment" at bounding box center [390, 43] width 48 height 8
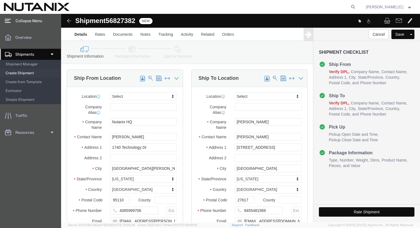
click span
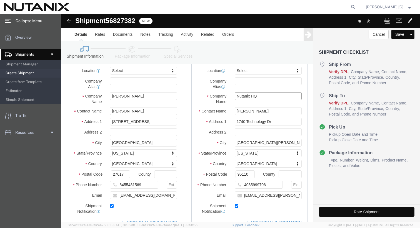
click input "Nutanix HQ"
click p "- Nutanix Durham - (Caroline Parrish) 701 W Main St, Ste 700, Durham, NC, 27701…"
click input "Caroline Parrish"
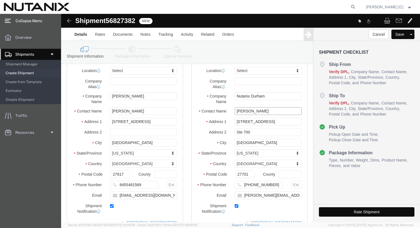
click input "Caroline Parrish"
click input "919-656-6871"
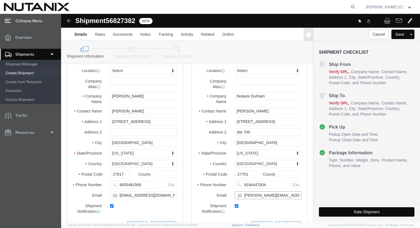
click input "caroline@nutanix.com"
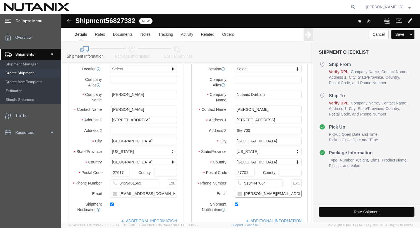
scroll to position [29, 0]
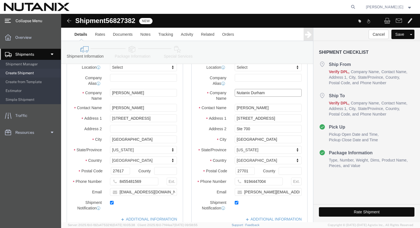
click input "Nutanix Durham"
drag, startPoint x: 203, startPoint y: 78, endPoint x: 186, endPoint y: 78, distance: 16.9
click input "Nutanix Durham"
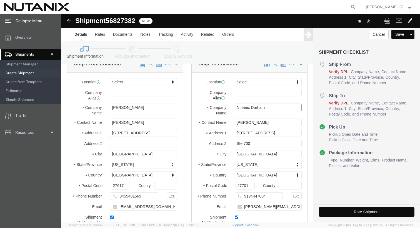
scroll to position [0, 0]
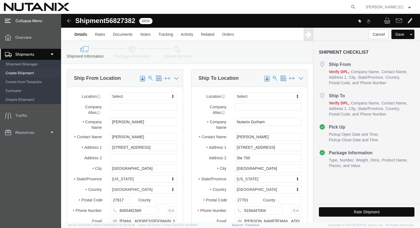
click div "Company Alias"
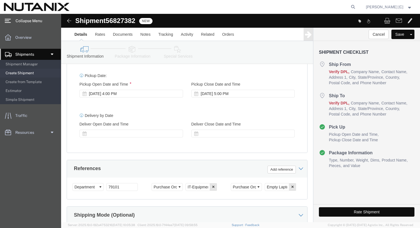
scroll to position [323, 0]
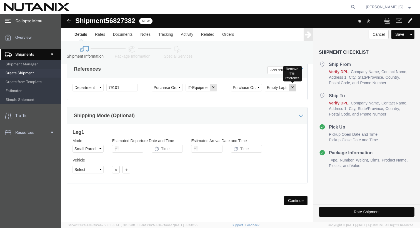
click icon "button"
click button "Continue"
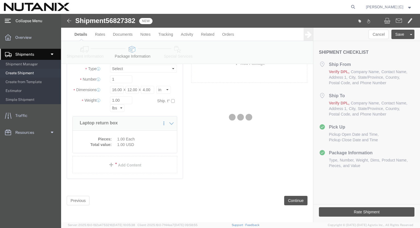
scroll to position [19, 0]
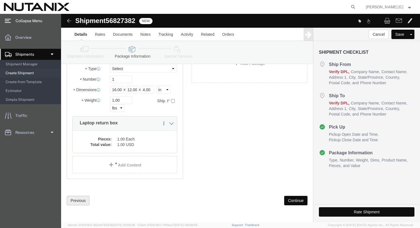
click button "Previous"
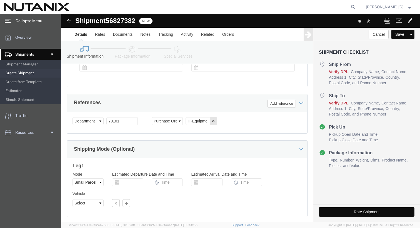
scroll to position [285, 0]
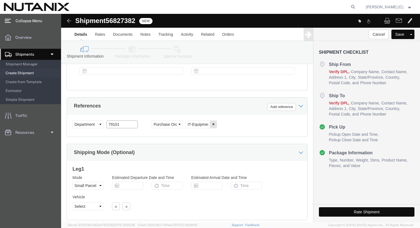
click input "79101"
click div "Ship From Location Location Select Select My Profile Location AE - Dubai City A…"
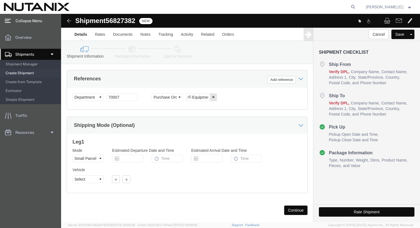
scroll to position [323, 0]
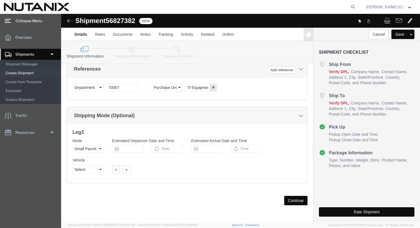
click button "Continue"
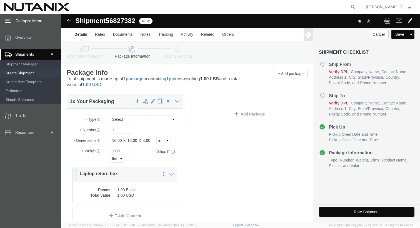
scroll to position [19, 0]
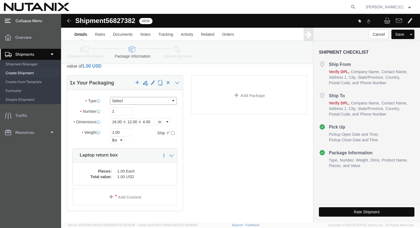
click select "Select Envelope Large Box Medium Box PAK Rack Small Box Tube Your Packaging"
click input "1.00"
click div "1 x Your Packaging Package Type Select Envelope Large Box Medium Box PAK Rack S…"
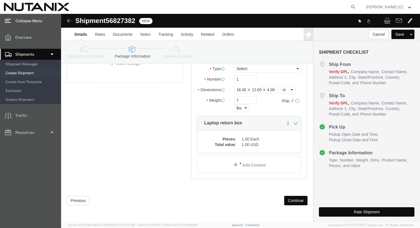
scroll to position [47, 0]
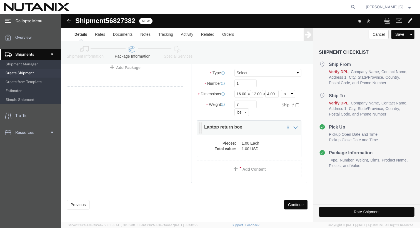
click dt "Pieces:"
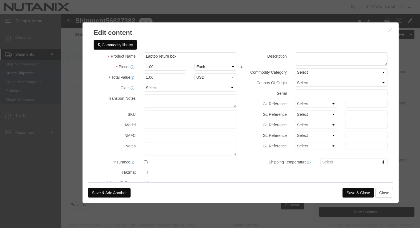
click div "Commodity library"
click input "Laptop return box"
click button "Save & Close"
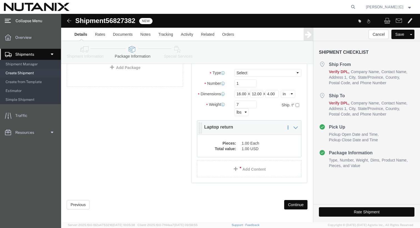
click dt "Pieces:"
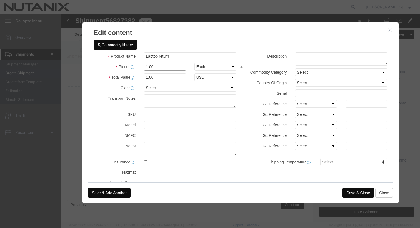
click input "1.00"
click button "Save & Close"
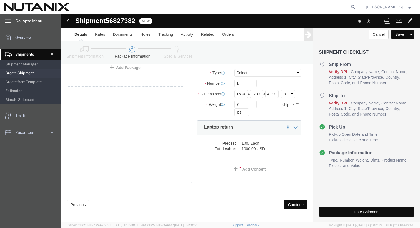
scroll to position [51, 0]
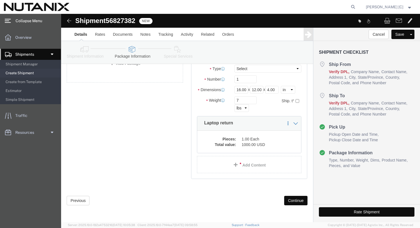
click button "Continue"
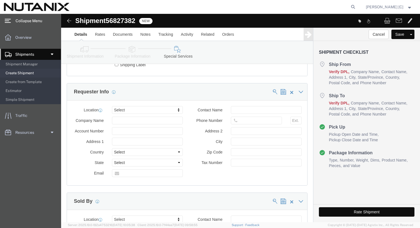
scroll to position [518, 0]
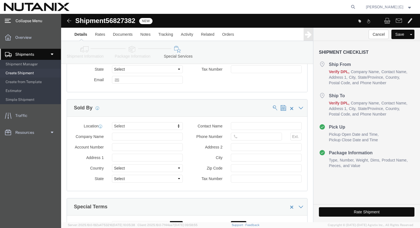
click button "Rate Shipment"
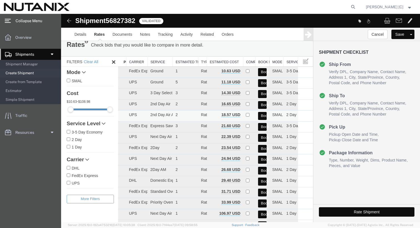
scroll to position [0, 0]
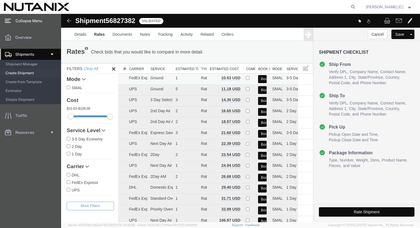
click at [258, 79] on button "Book" at bounding box center [262, 79] width 9 height 8
